Goal: Browse casually: Explore the website without a specific task or goal

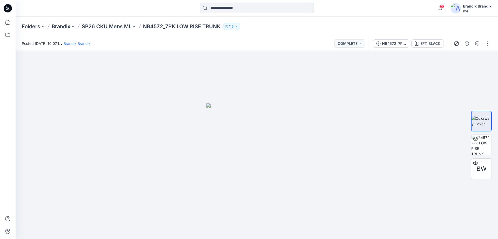
click at [9, 8] on icon at bounding box center [8, 8] width 8 height 8
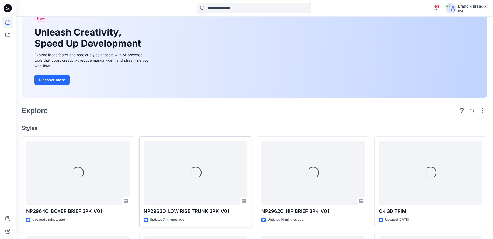
scroll to position [76, 0]
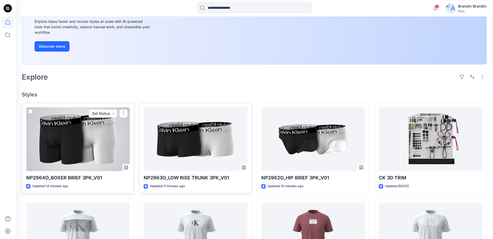
click at [103, 126] on div at bounding box center [77, 139] width 103 height 64
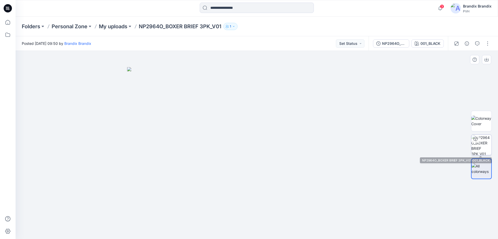
click at [484, 146] on img at bounding box center [481, 145] width 20 height 20
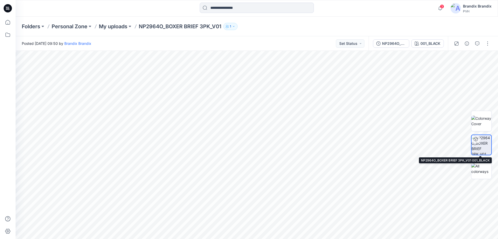
click at [483, 143] on img at bounding box center [481, 145] width 20 height 20
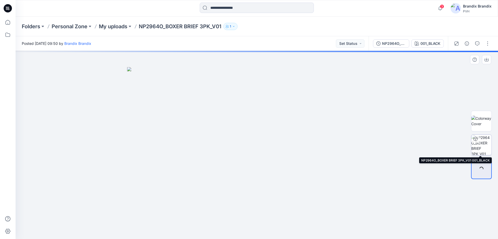
click at [476, 150] on img at bounding box center [481, 145] width 20 height 20
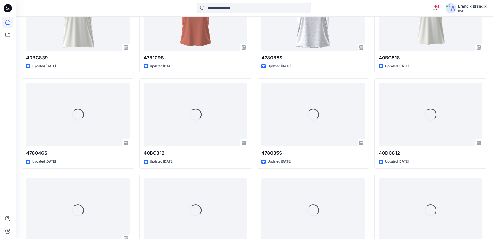
scroll to position [1365, 0]
